Goal: Transaction & Acquisition: Register for event/course

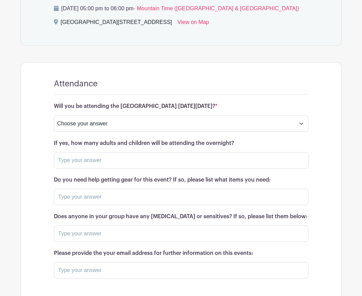
scroll to position [404, 0]
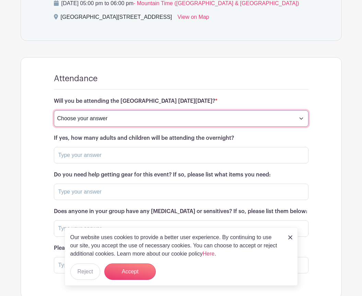
select select "4247"
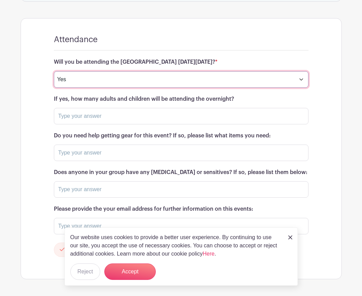
scroll to position [447, 0]
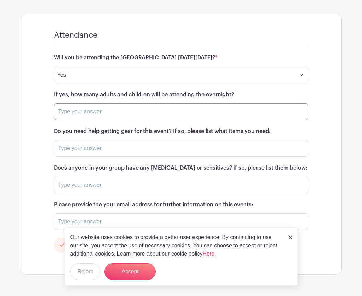
click at [142, 115] on input "text" at bounding box center [181, 111] width 254 height 16
click at [134, 110] on input "text" at bounding box center [181, 111] width 254 height 16
type input "2 adults and 2 children"
click at [103, 152] on input "text" at bounding box center [181, 148] width 254 height 16
type input "no"
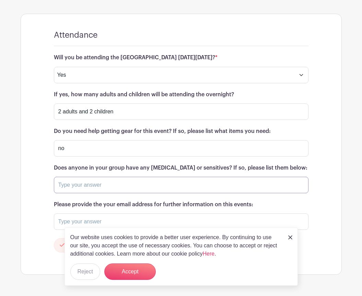
type input "c"
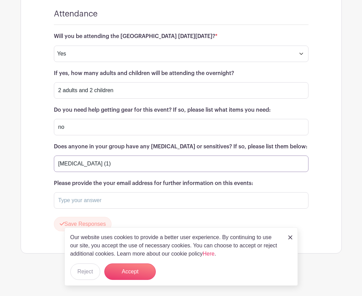
scroll to position [468, 0]
type input "[MEDICAL_DATA] (1)"
click at [93, 205] on input "text" at bounding box center [181, 201] width 254 height 16
type input "[EMAIL_ADDRESS][DOMAIN_NAME]"
click at [75, 220] on button "Save Responses" at bounding box center [83, 224] width 58 height 14
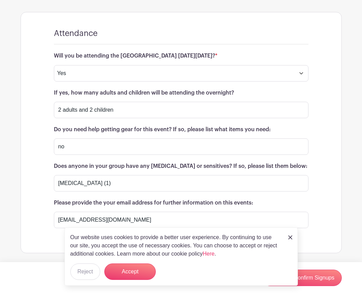
scroll to position [448, 0]
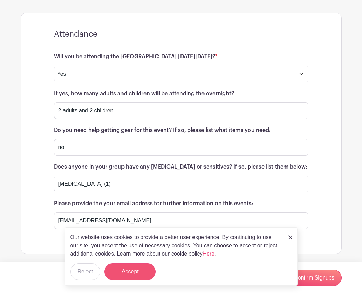
click at [133, 271] on button "Accept" at bounding box center [129, 272] width 51 height 16
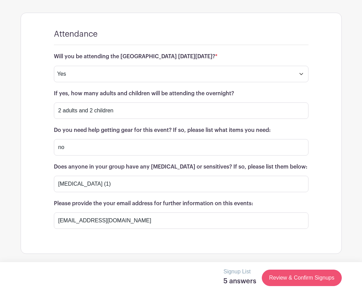
click at [290, 278] on link "Review & Confirm Signups" at bounding box center [301, 278] width 80 height 16
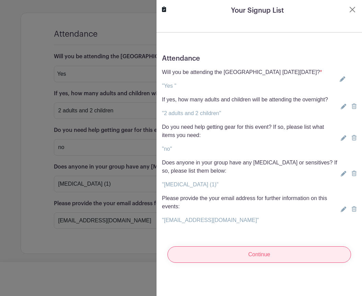
click at [281, 263] on input "Continue" at bounding box center [258, 254] width 183 height 16
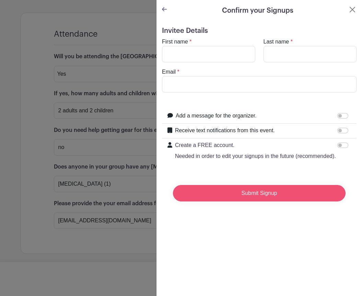
click at [252, 196] on input "Submit Signup" at bounding box center [259, 193] width 172 height 16
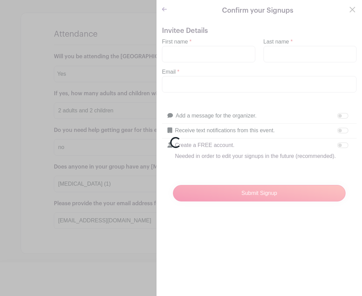
click at [186, 51] on div "Loading..." at bounding box center [181, 148] width 362 height 296
click at [182, 54] on div "Loading..." at bounding box center [181, 148] width 362 height 296
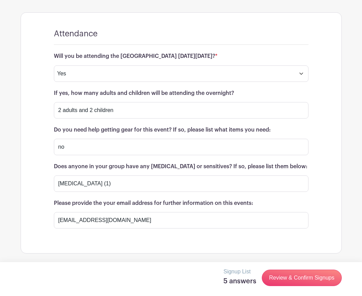
scroll to position [448, 0]
click at [307, 276] on link "Review & Confirm Signups" at bounding box center [301, 278] width 80 height 16
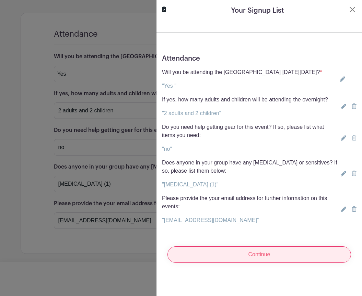
click at [271, 263] on input "Continue" at bounding box center [258, 254] width 183 height 16
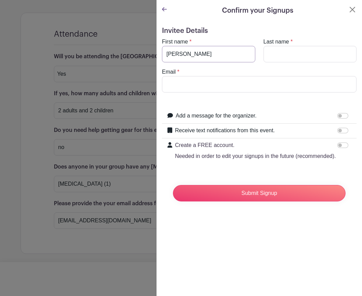
type input "[PERSON_NAME]"
type input "h"
type input "[PERSON_NAME]"
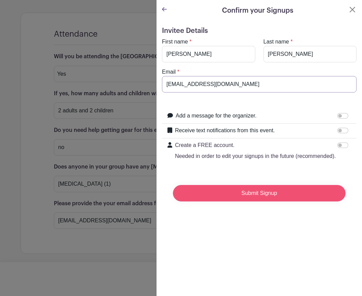
type input "[EMAIL_ADDRESS][DOMAIN_NAME]"
click at [226, 194] on input "Submit Signup" at bounding box center [259, 193] width 172 height 16
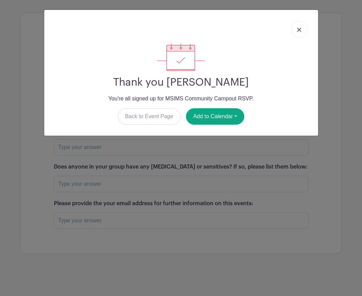
click at [298, 30] on img at bounding box center [299, 30] width 4 height 4
